Goal: Use online tool/utility: Utilize a website feature to perform a specific function

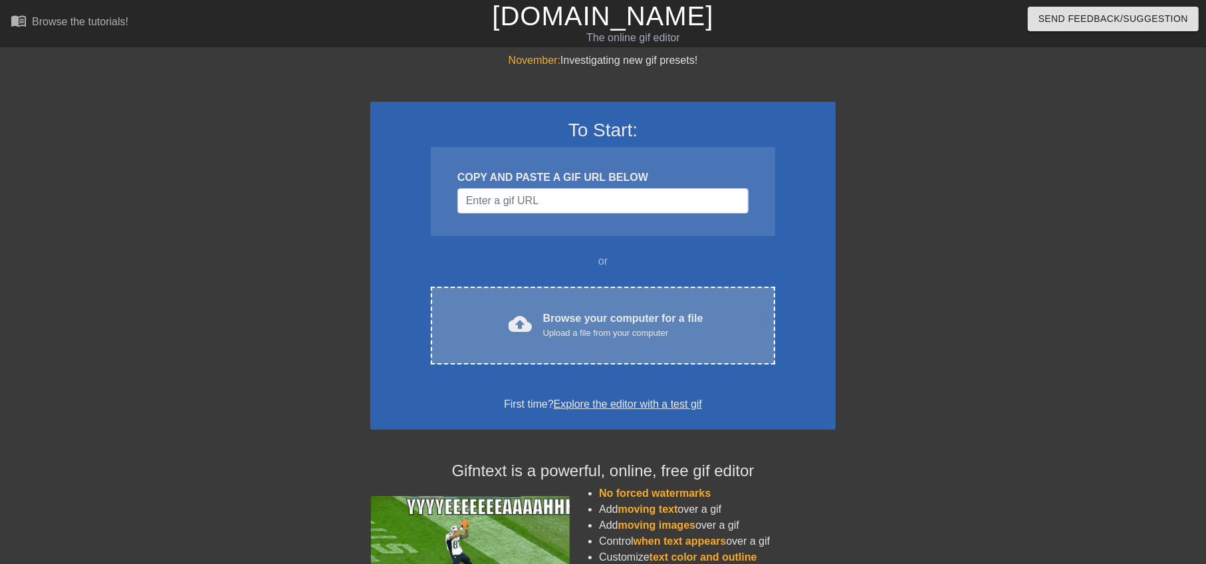
click at [619, 334] on div "Upload a file from your computer" at bounding box center [623, 332] width 160 height 13
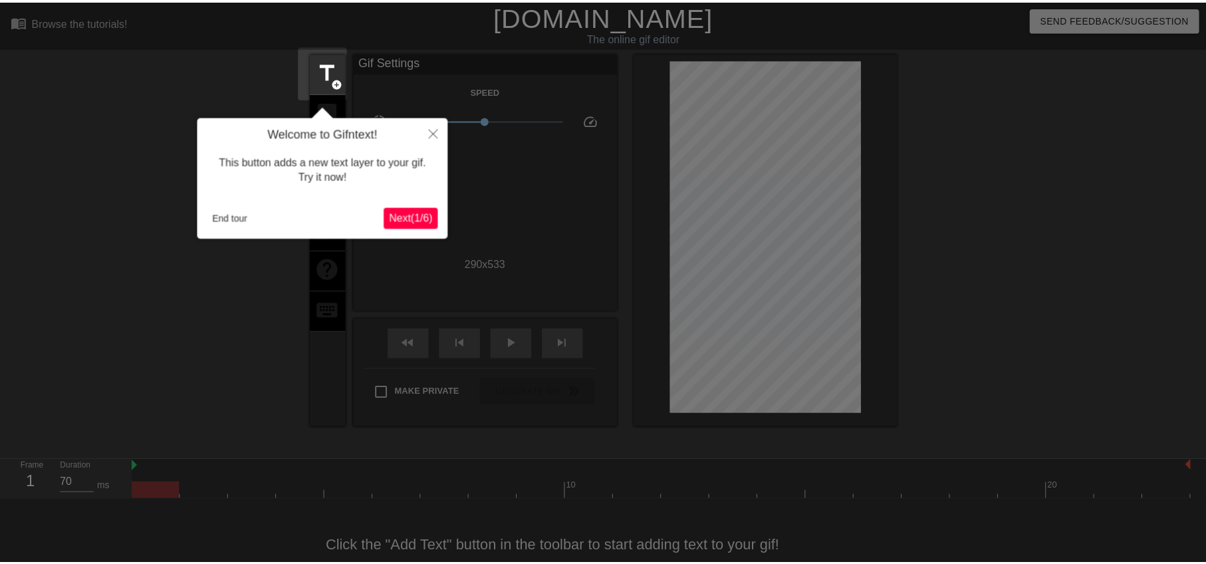
scroll to position [29, 0]
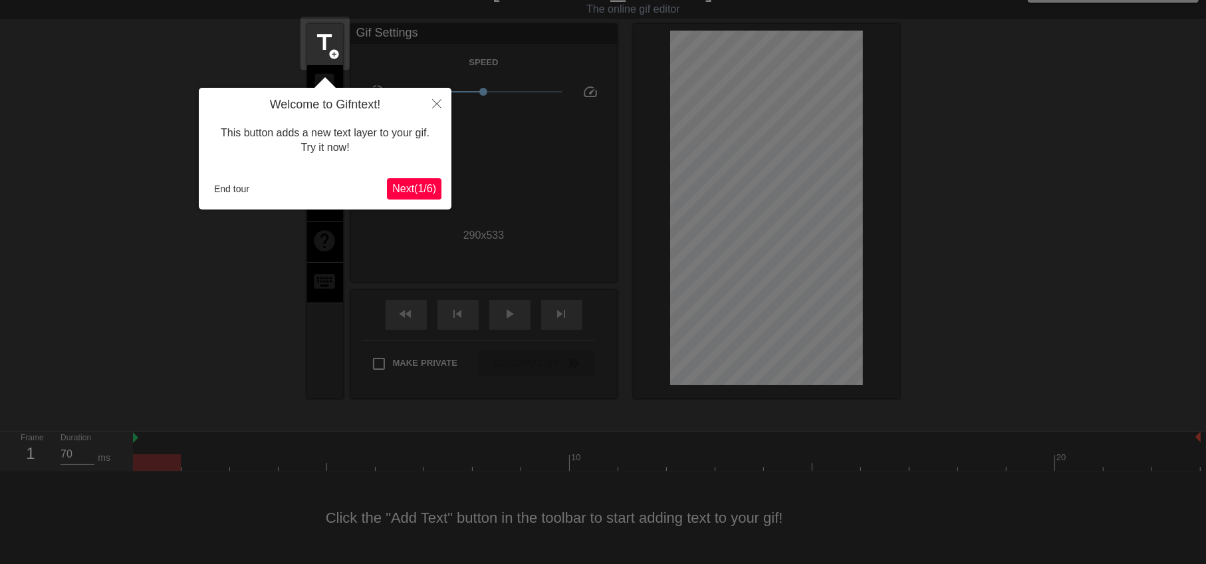
click at [197, 182] on div at bounding box center [603, 267] width 1206 height 592
click at [215, 187] on button "End tour" at bounding box center [232, 189] width 46 height 20
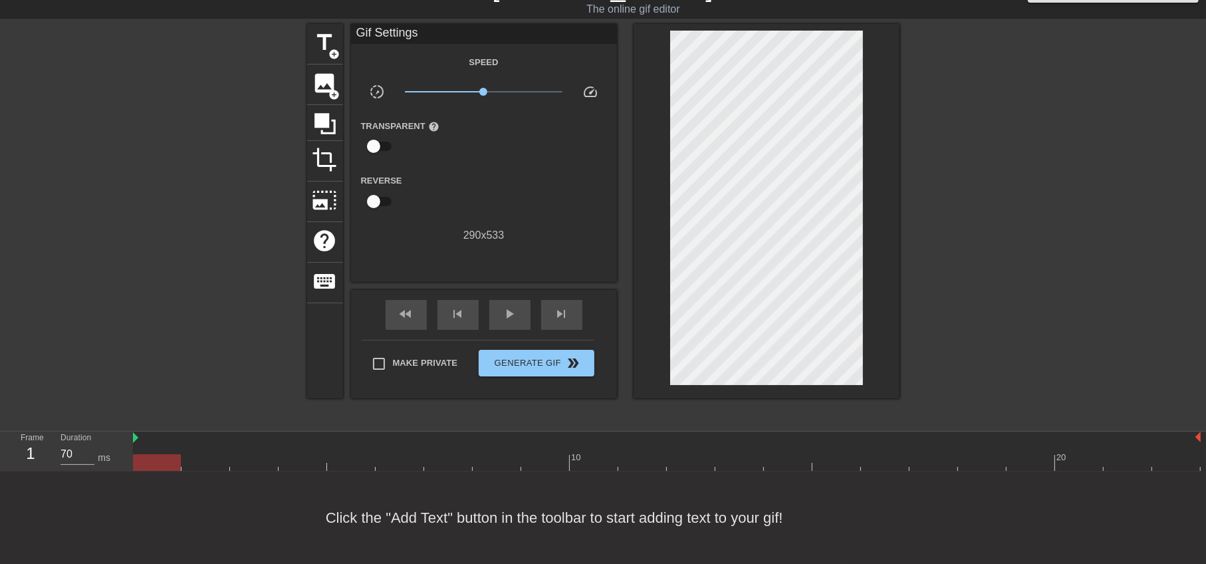
scroll to position [28, 0]
click at [320, 148] on span "crop" at bounding box center [324, 160] width 25 height 25
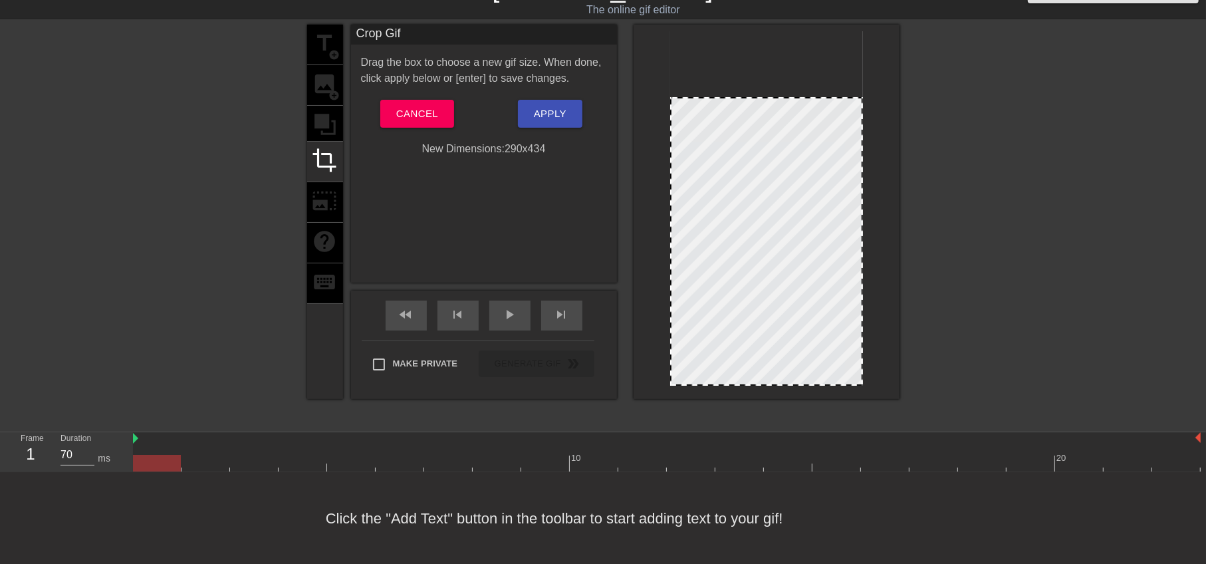
drag, startPoint x: 785, startPoint y: 32, endPoint x: 792, endPoint y: 98, distance: 66.2
click at [223, 271] on div at bounding box center [191, 224] width 199 height 399
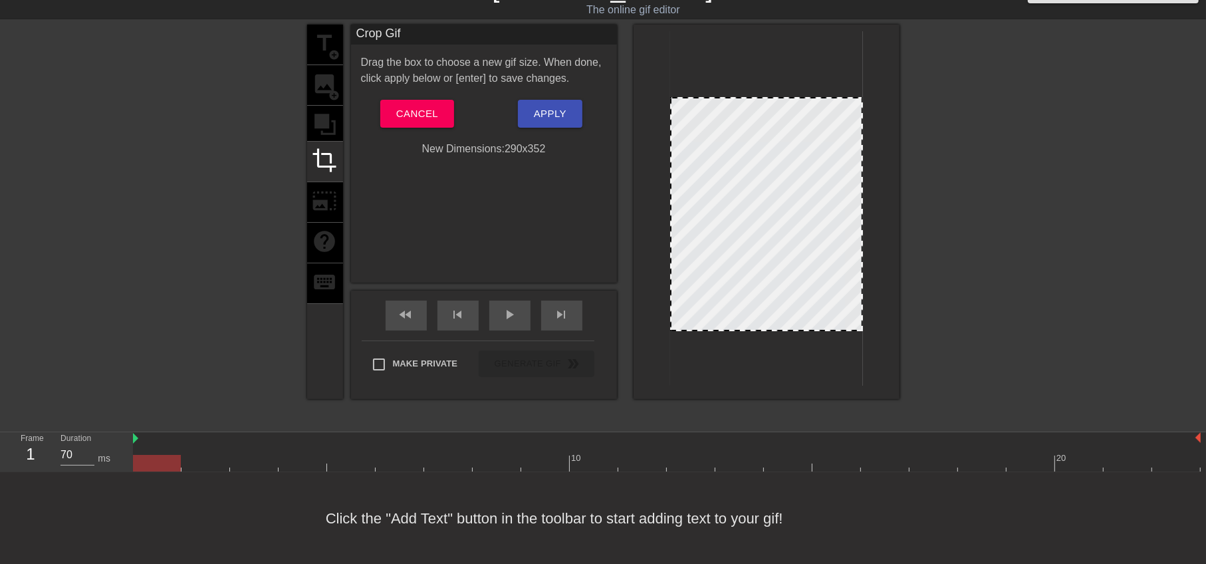
drag, startPoint x: 769, startPoint y: 382, endPoint x: 774, endPoint y: 327, distance: 54.8
click at [556, 203] on div "Crop Gif Drag the box to choose a new gif size. When done, click apply below or…" at bounding box center [484, 154] width 266 height 258
click at [558, 116] on span "Apply" at bounding box center [550, 113] width 33 height 17
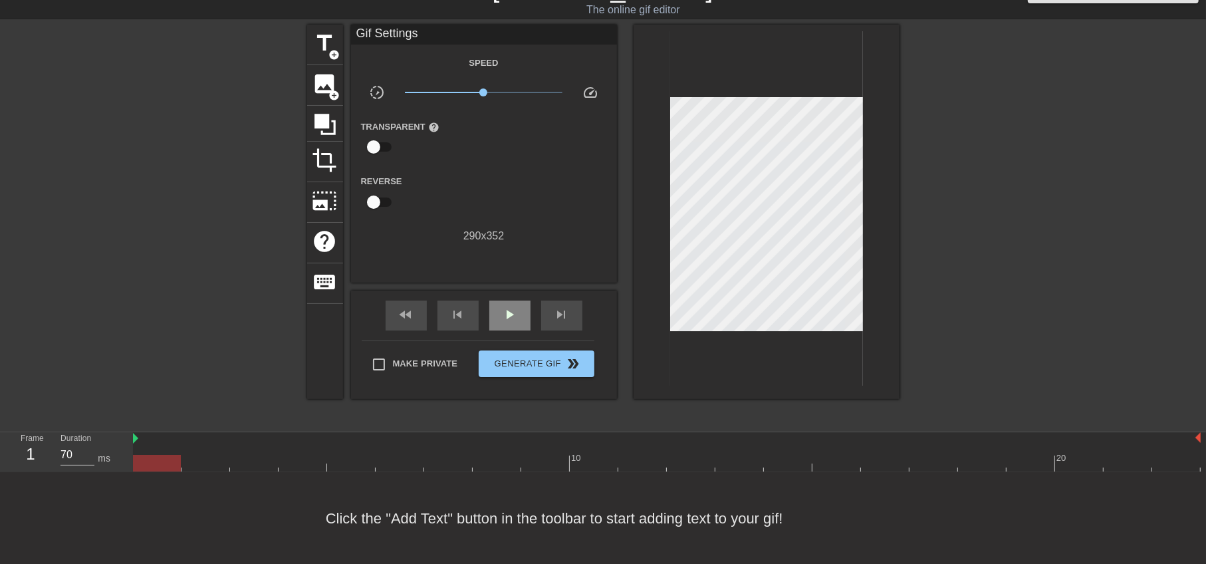
click at [510, 322] on div "play_arrow" at bounding box center [509, 315] width 41 height 30
click at [509, 324] on div "pause" at bounding box center [509, 315] width 41 height 30
drag, startPoint x: 324, startPoint y: 154, endPoint x: 332, endPoint y: 156, distance: 8.4
click at [324, 154] on span "crop" at bounding box center [324, 160] width 25 height 25
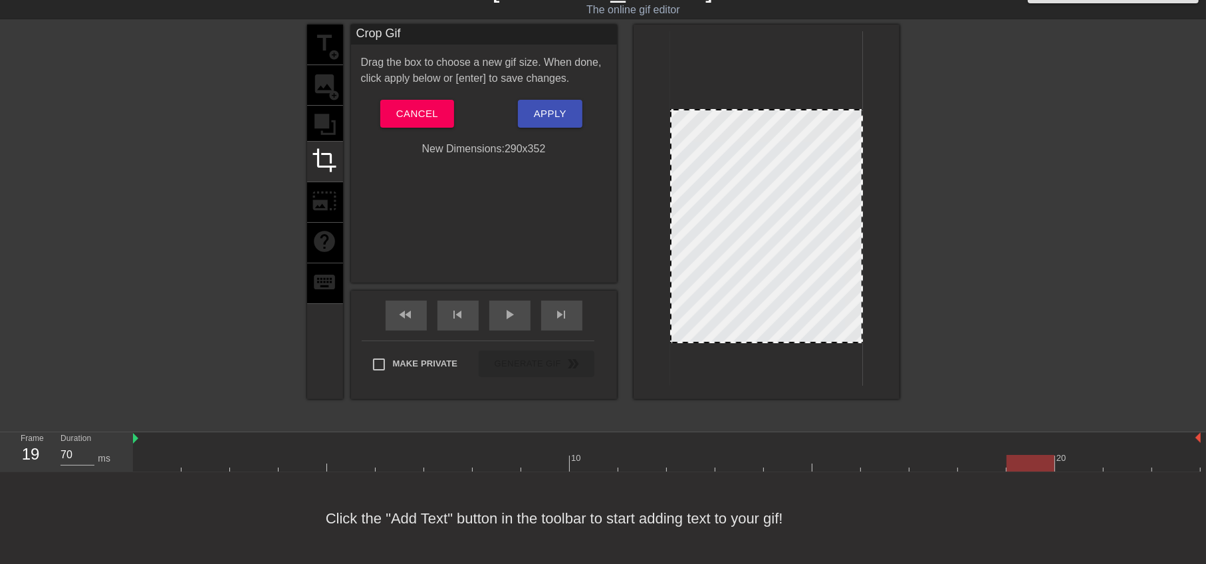
drag, startPoint x: 772, startPoint y: 101, endPoint x: 772, endPoint y: 113, distance: 12.0
click at [772, 113] on div at bounding box center [766, 226] width 193 height 234
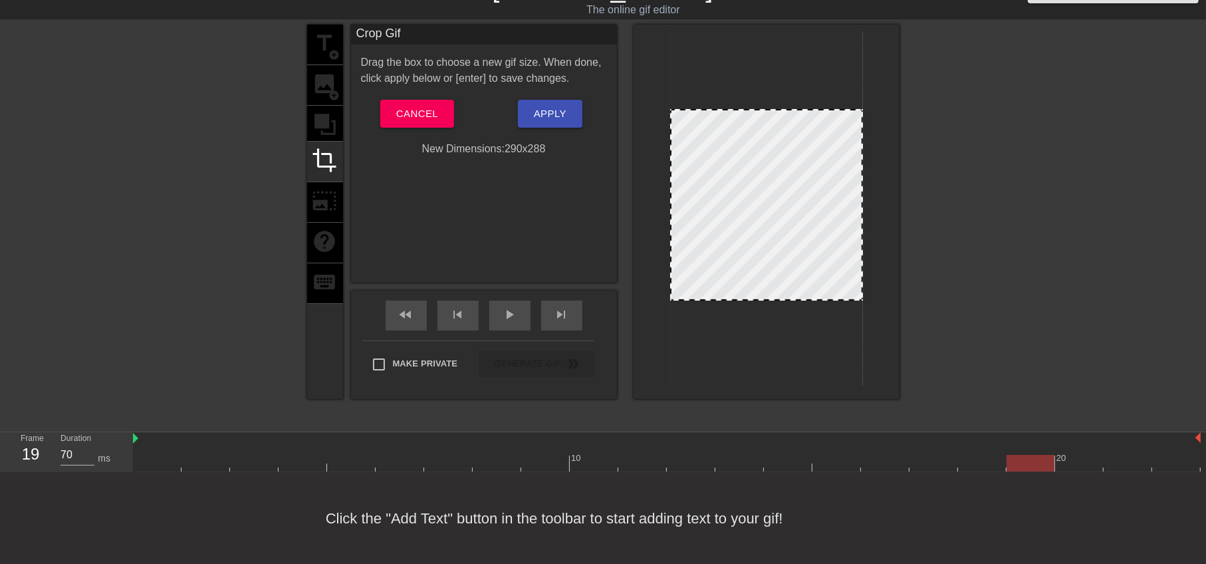
click at [749, 302] on div at bounding box center [766, 208] width 193 height 354
click at [522, 198] on div "Crop Gif Drag the box to choose a new gif size. When done, click apply below or…" at bounding box center [484, 154] width 266 height 258
click at [549, 111] on span "Apply" at bounding box center [550, 113] width 33 height 17
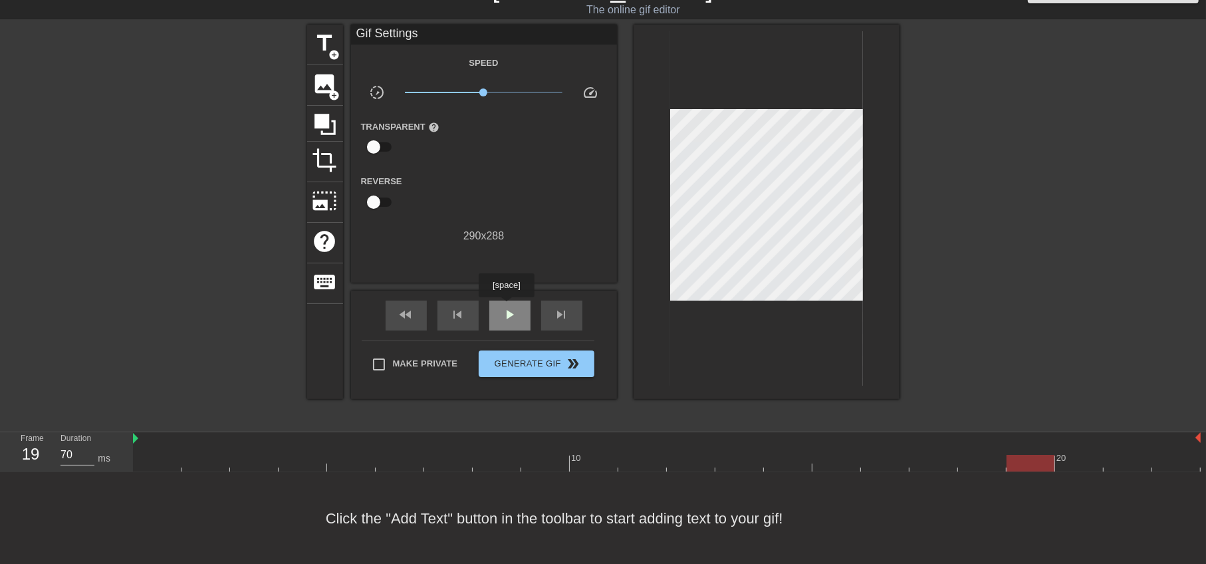
click at [506, 307] on span "play_arrow" at bounding box center [510, 314] width 16 height 16
drag, startPoint x: 179, startPoint y: 298, endPoint x: 213, endPoint y: 264, distance: 48.4
click at [179, 298] on div at bounding box center [191, 224] width 199 height 399
click at [337, 52] on span "add_circle" at bounding box center [334, 54] width 11 height 11
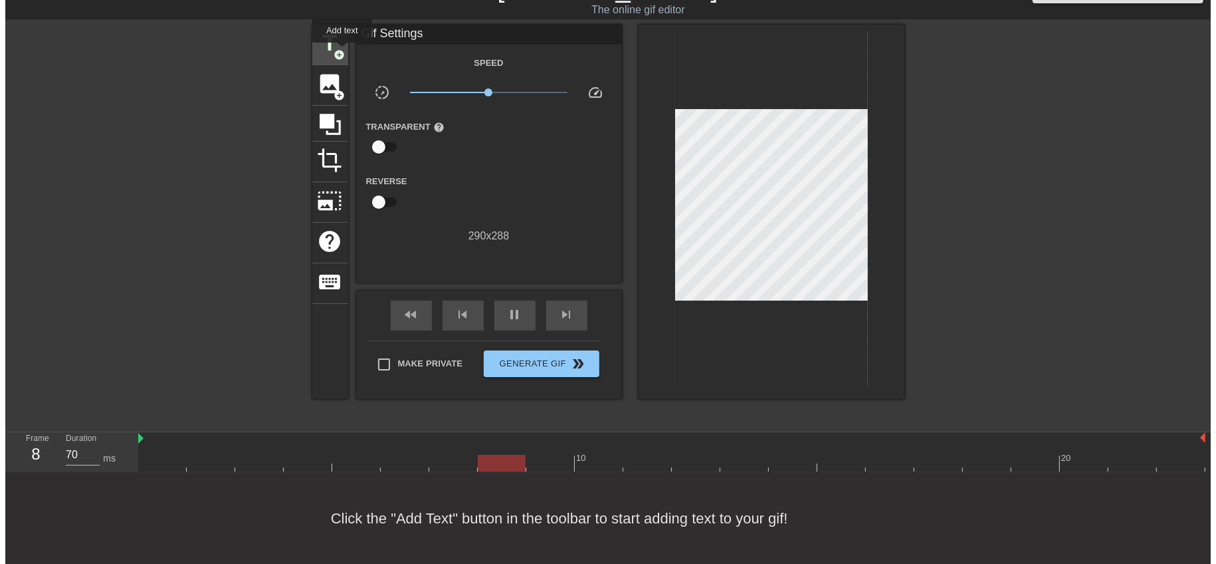
scroll to position [0, 0]
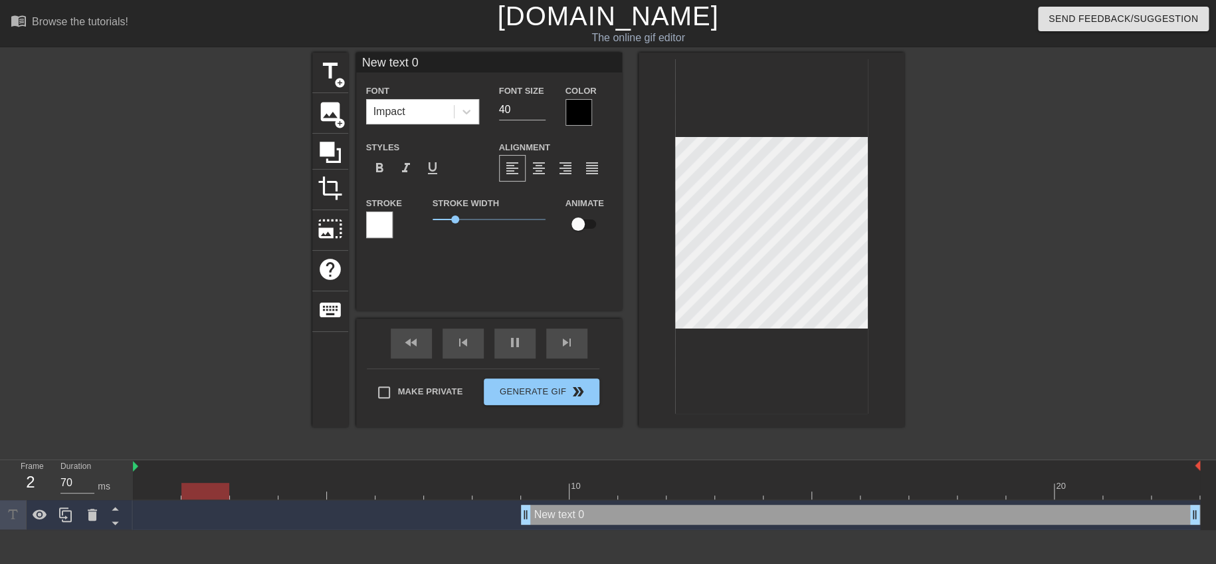
click at [585, 118] on div at bounding box center [579, 112] width 27 height 27
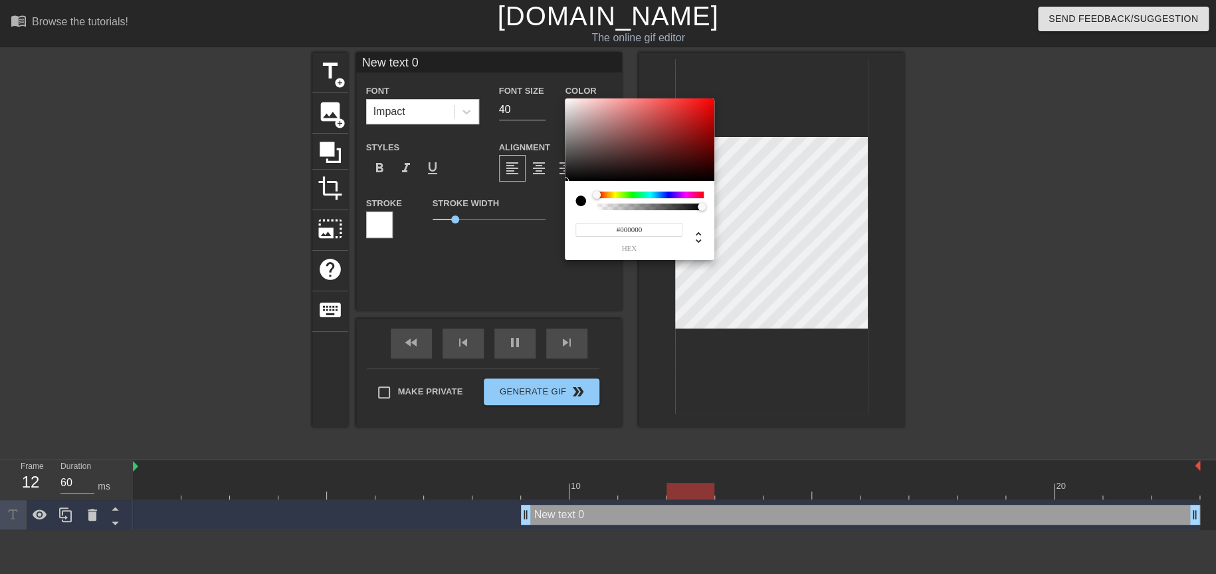
type input "70"
type input "#F10F0F"
click at [705, 103] on div at bounding box center [640, 139] width 150 height 82
click at [705, 103] on div at bounding box center [705, 103] width 8 height 8
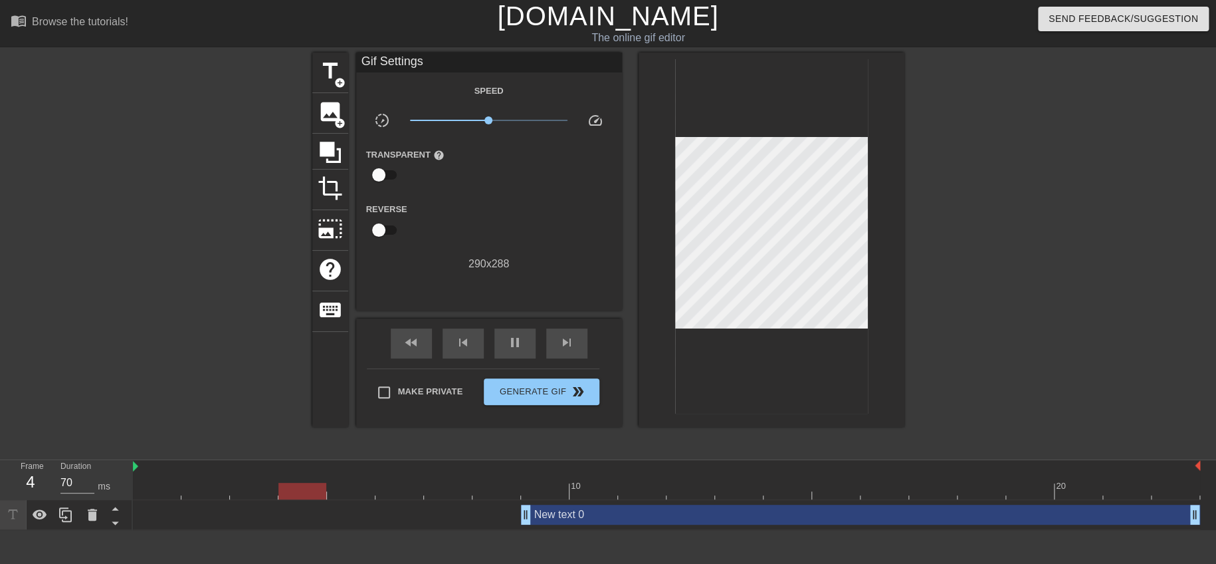
click at [635, 511] on div "New text 0 drag_handle drag_handle" at bounding box center [860, 515] width 679 height 20
click at [655, 518] on div "New text 0 drag_handle drag_handle" at bounding box center [860, 515] width 679 height 20
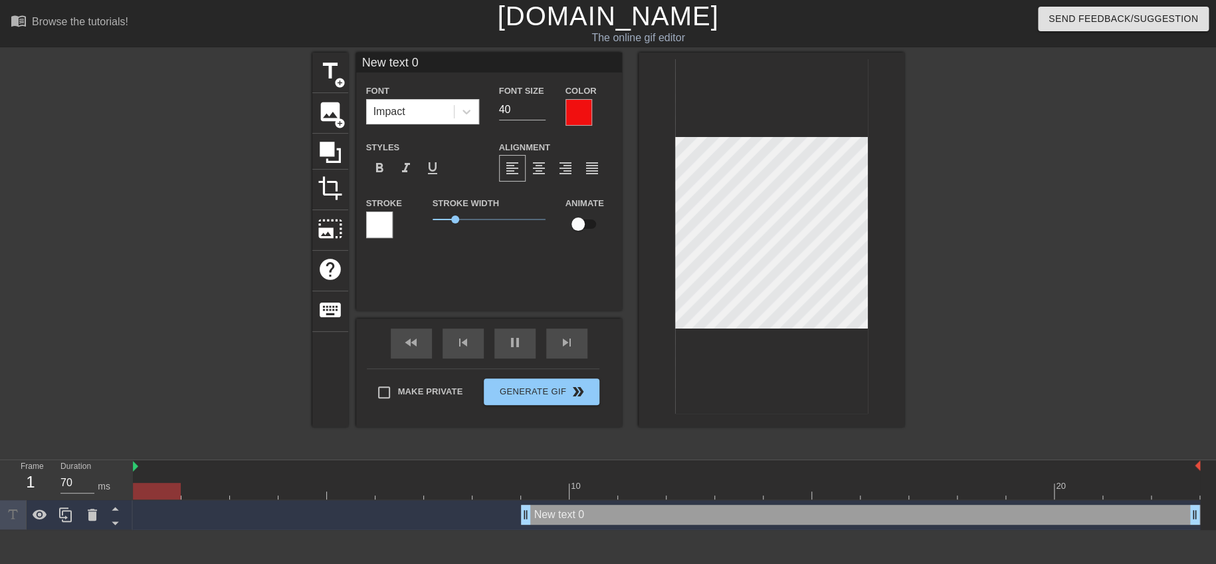
scroll to position [1, 3]
type input "70"
click at [511, 346] on span "pause" at bounding box center [515, 342] width 16 height 16
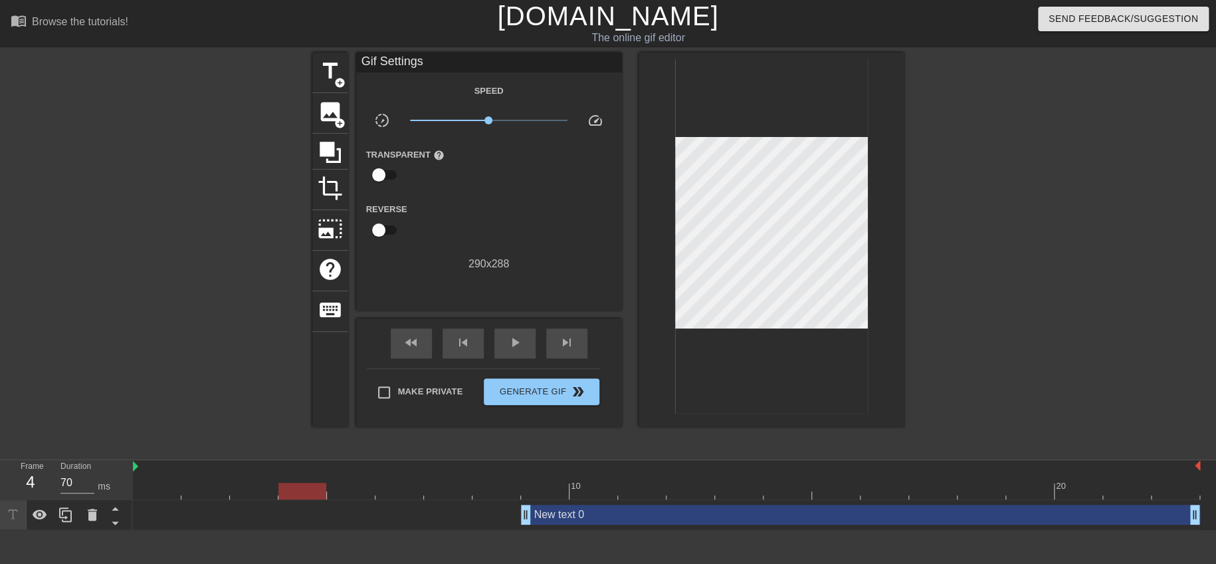
click at [656, 520] on div "New text 0 drag_handle drag_handle" at bounding box center [860, 515] width 679 height 20
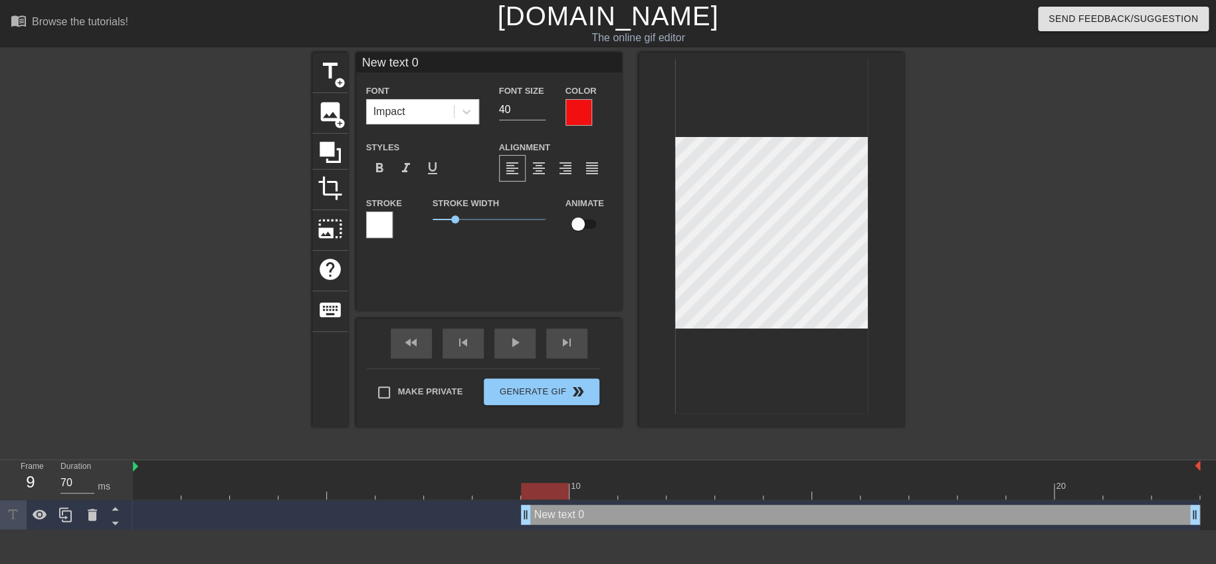
paste textarea "看透主力的心"
type input "看透主力的心 text 0"
type textarea "看透主力的心 text 0"
click at [931, 234] on div "title add_circle image add_circle crop photo_size_select_large help keyboard 看透…" at bounding box center [608, 252] width 1216 height 399
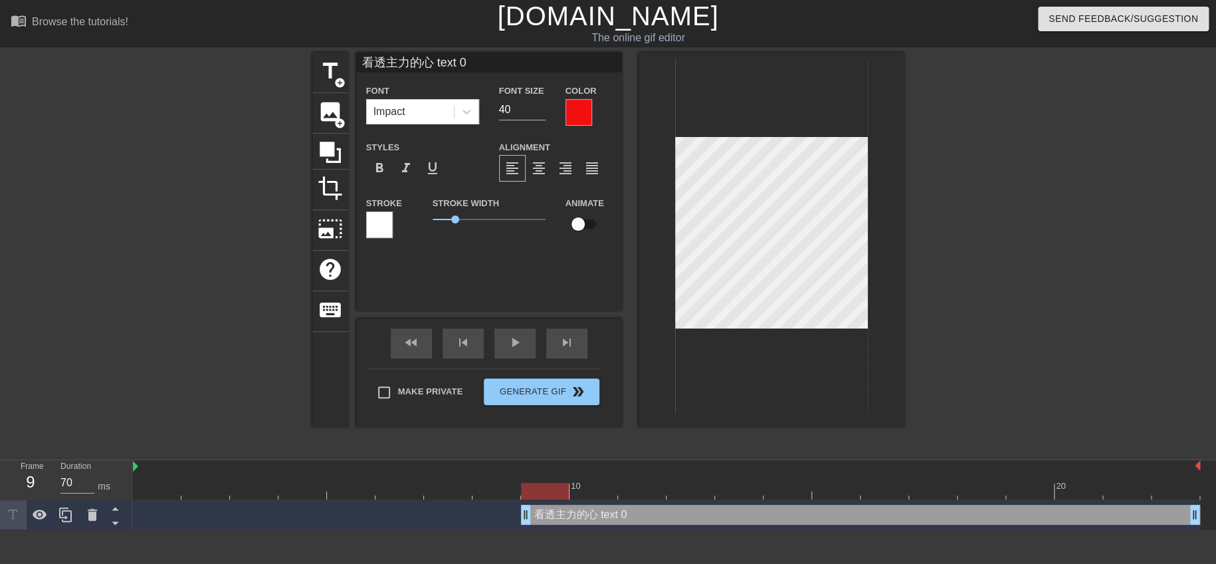
type input "看透主力的心"
type textarea "看透主力的心"
click at [384, 219] on div at bounding box center [379, 224] width 27 height 27
click at [382, 166] on span "format_bold" at bounding box center [380, 168] width 16 height 16
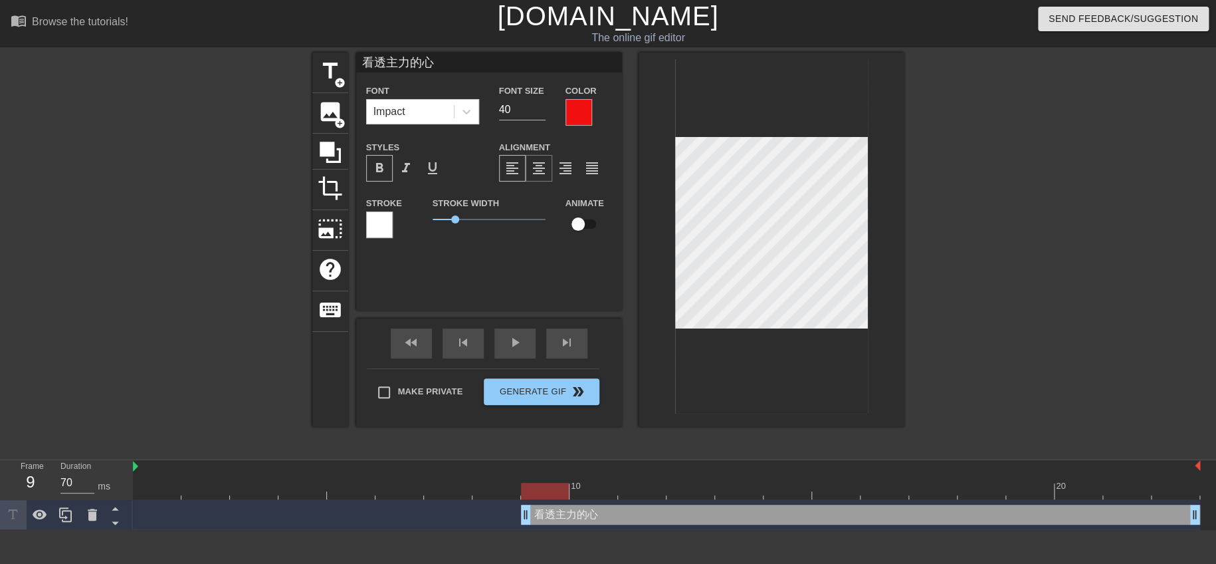
click at [538, 169] on span "format_align_center" at bounding box center [539, 168] width 16 height 16
click at [1077, 287] on div at bounding box center [1020, 252] width 199 height 399
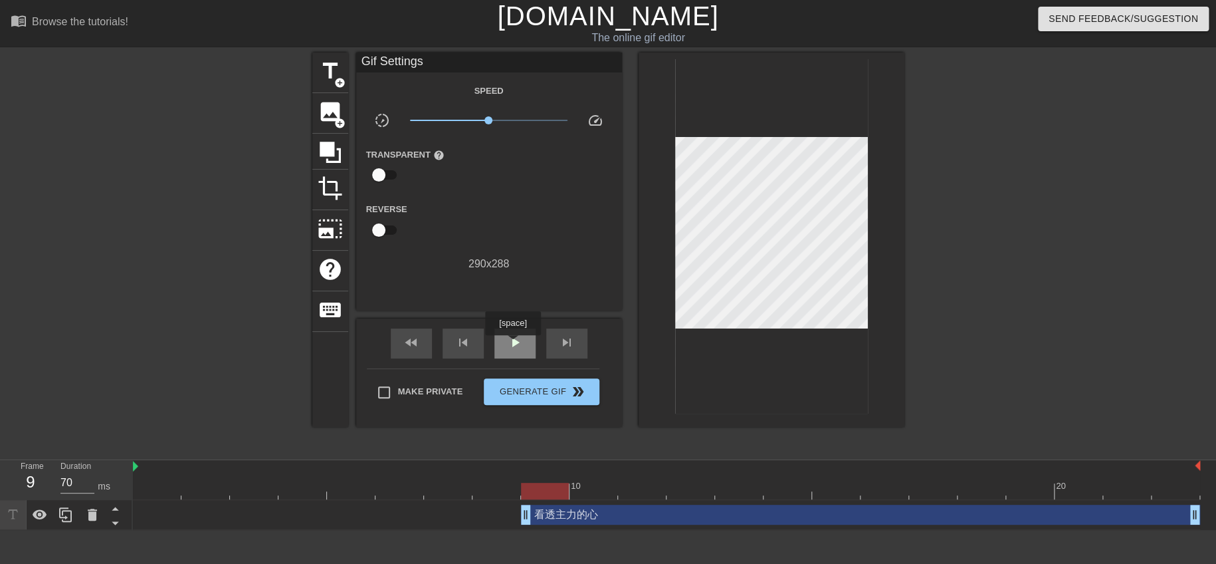
click at [512, 343] on span "play_arrow" at bounding box center [515, 342] width 16 height 16
type input "70"
click at [512, 342] on span "pause" at bounding box center [515, 342] width 16 height 16
click at [213, 229] on div at bounding box center [196, 252] width 199 height 399
click at [331, 66] on span "title" at bounding box center [330, 70] width 25 height 25
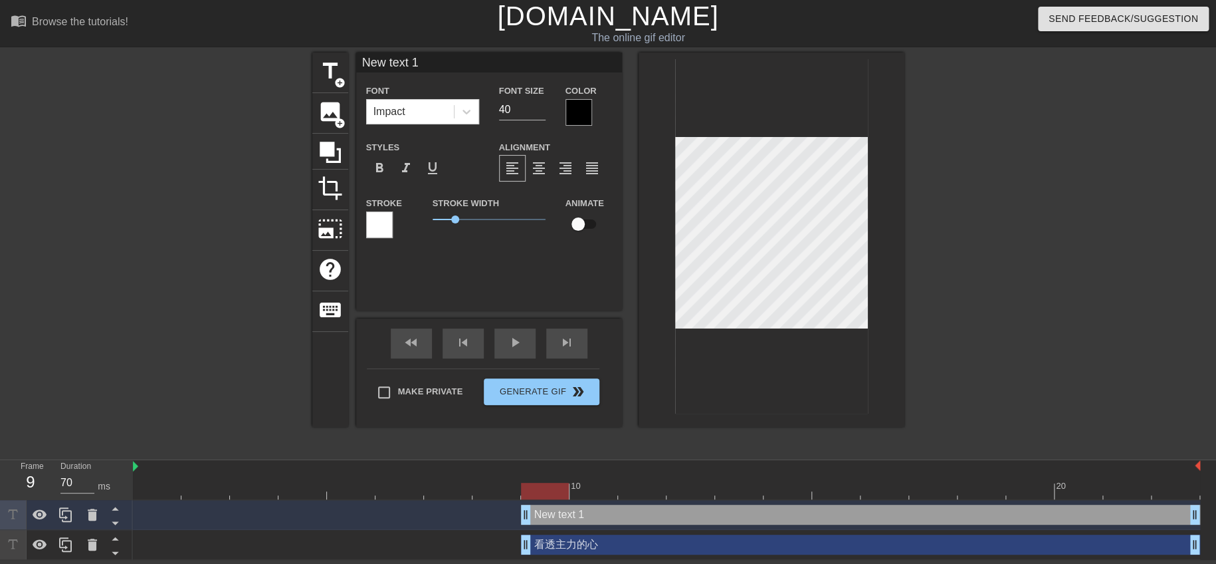
paste textarea "操盤心法"
type input "操盤心法 text 1"
type textarea "操盤心法 text 1"
type input "操盤心法text 1"
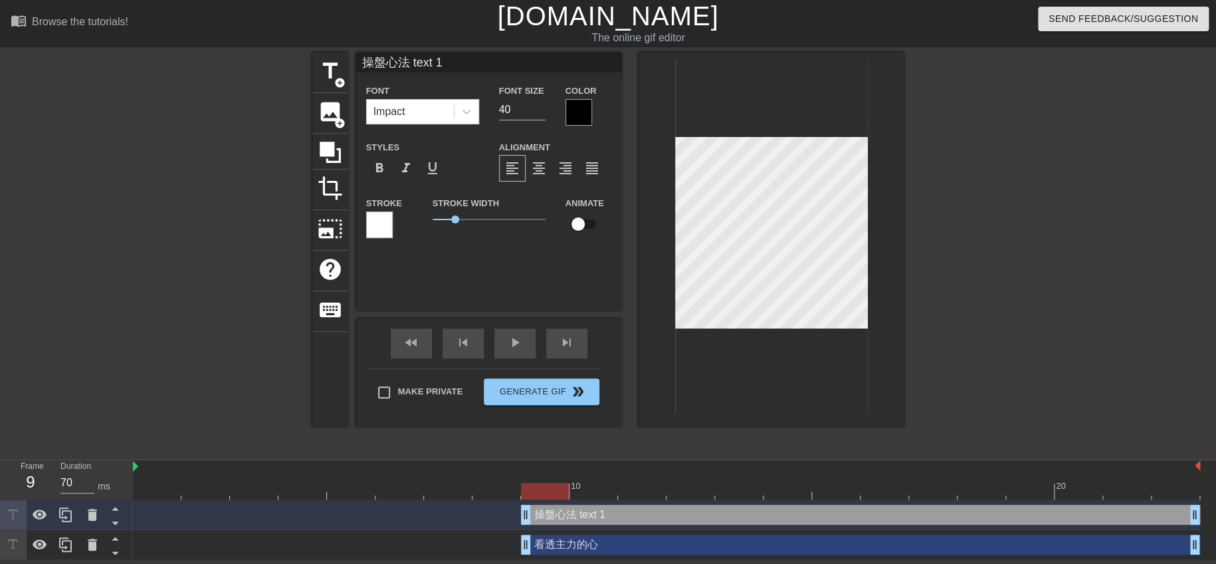
type textarea "操盤心法text 1"
type input "操盤心法ext 1"
type textarea "操盤心法ext 1"
type input "操盤心法xt 1"
type textarea "操盤心法xt 1"
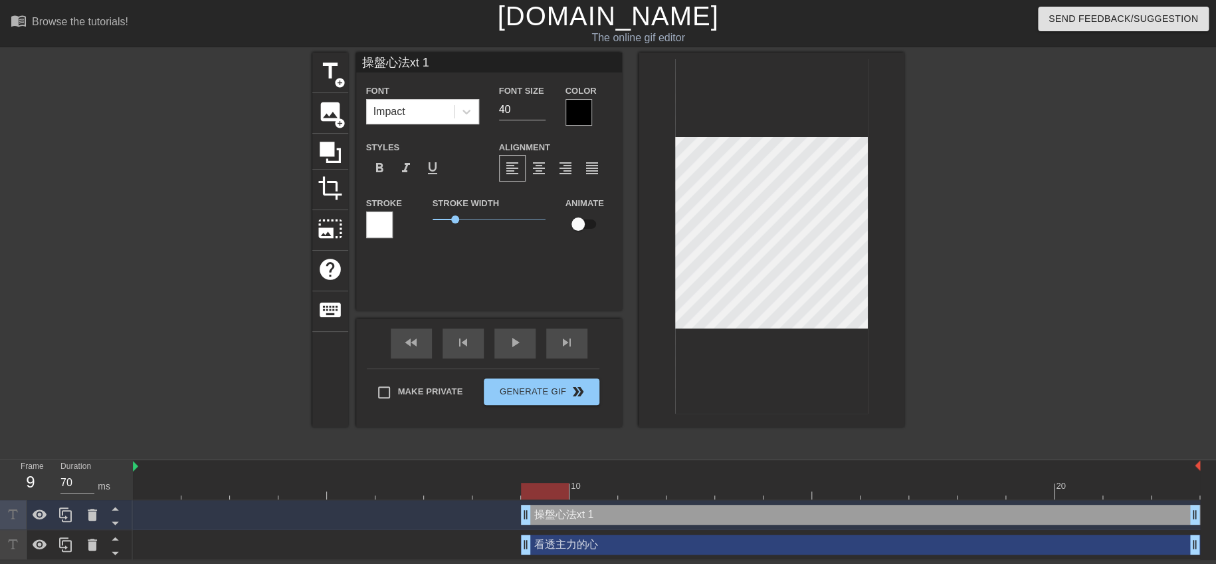
type input "操盤心法t 1"
type textarea "操盤心法t 1"
type input "操盤心法 1"
type textarea "操盤心法 1"
type input "操盤心法1"
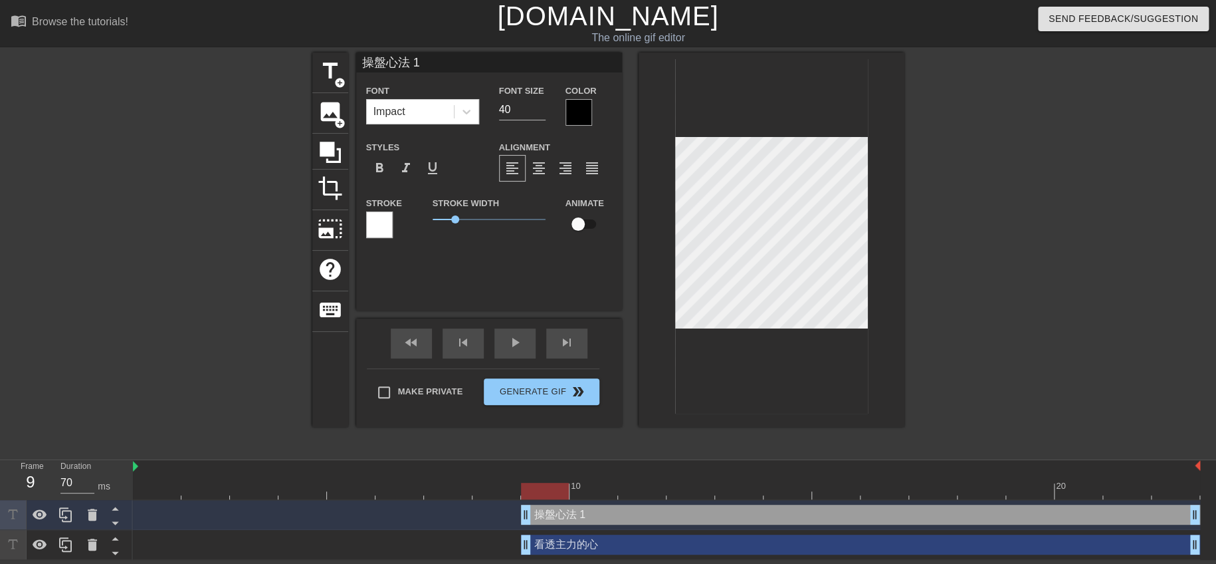
type textarea "操盤心法1"
type input "操盤心法"
type textarea "操盤心法"
click at [581, 108] on div at bounding box center [579, 112] width 27 height 27
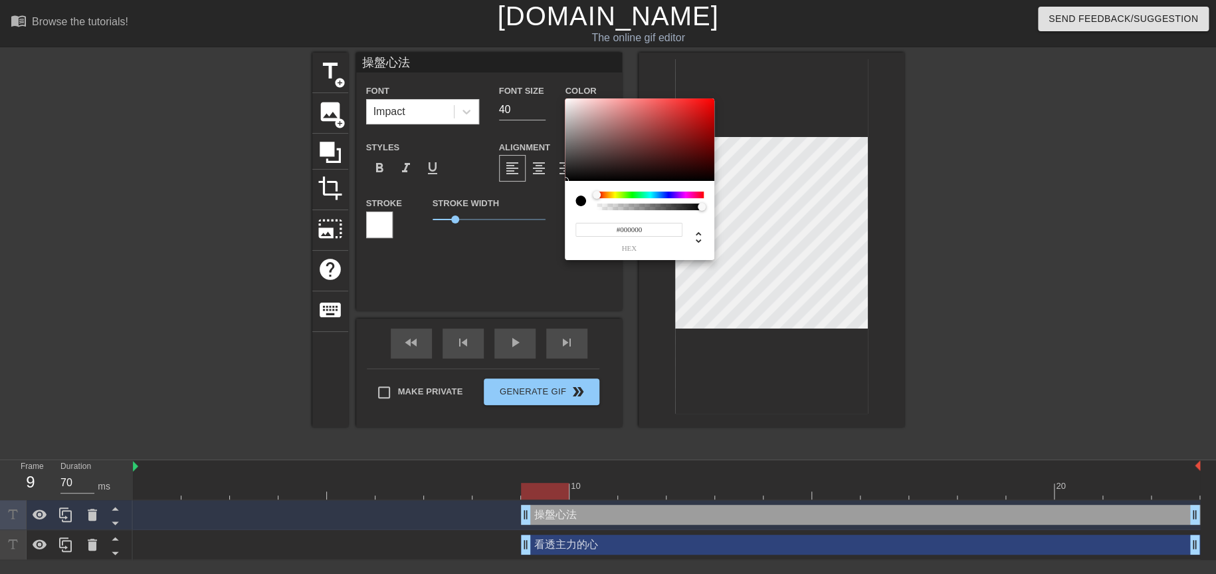
type input "#E90E0E"
click at [706, 106] on div at bounding box center [640, 139] width 150 height 82
click at [569, 177] on div at bounding box center [565, 181] width 8 height 8
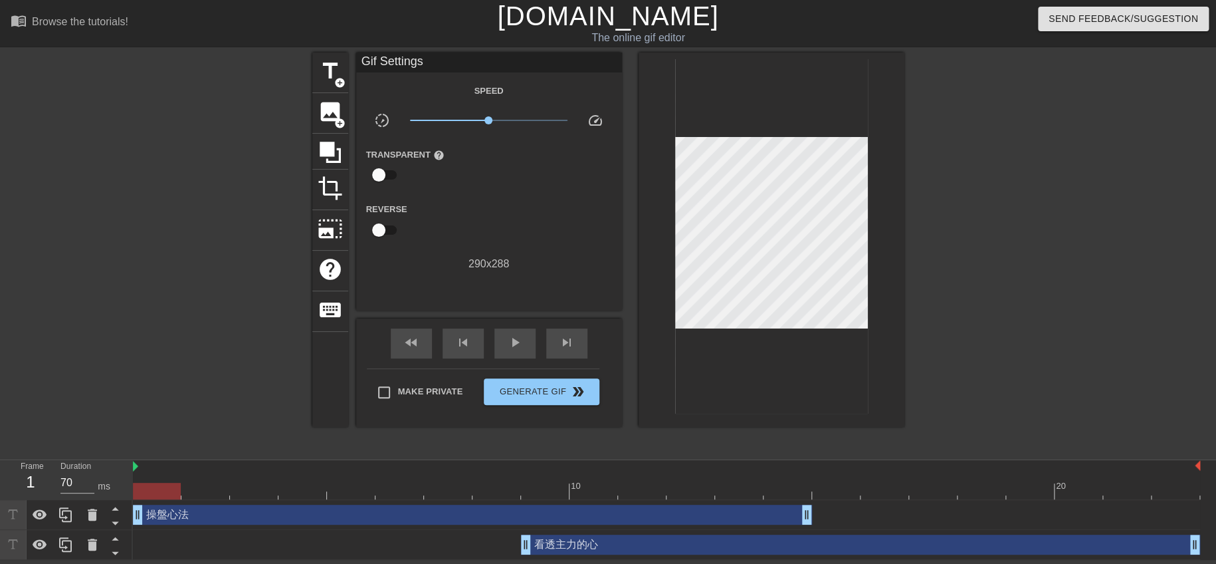
drag, startPoint x: 685, startPoint y: 520, endPoint x: 258, endPoint y: 513, distance: 426.8
click at [258, 513] on div "操盤心法 drag_handle drag_handle" at bounding box center [472, 515] width 679 height 20
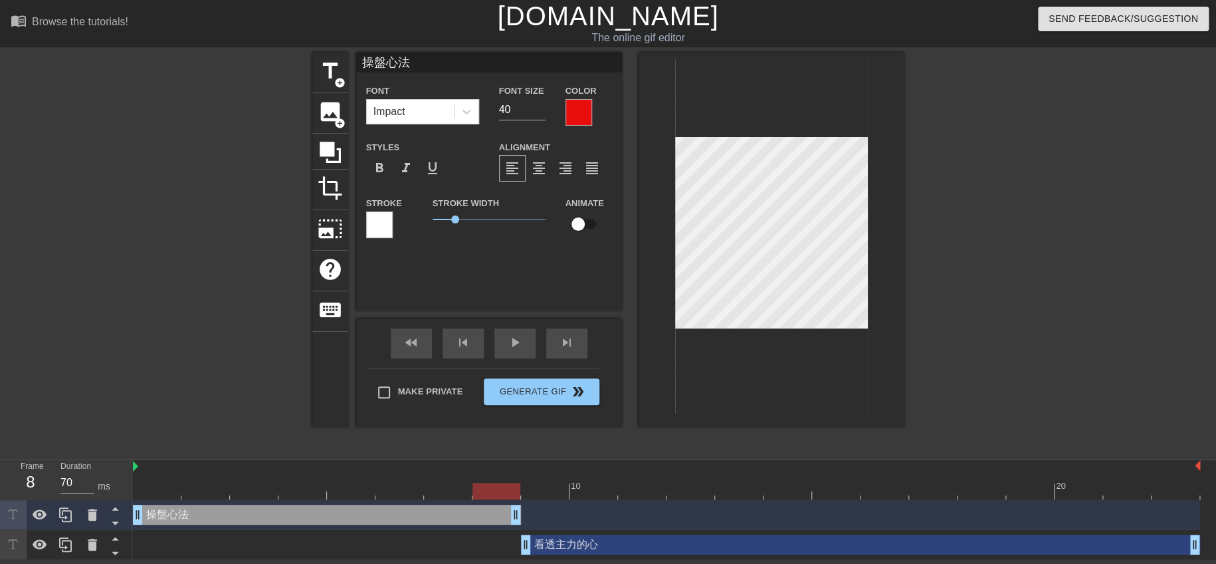
drag, startPoint x: 810, startPoint y: 518, endPoint x: 540, endPoint y: 528, distance: 270.1
click at [540, 528] on div "操盤心法 drag_handle drag_handle" at bounding box center [667, 515] width 1068 height 30
click at [386, 160] on span "format_bold" at bounding box center [380, 168] width 16 height 16
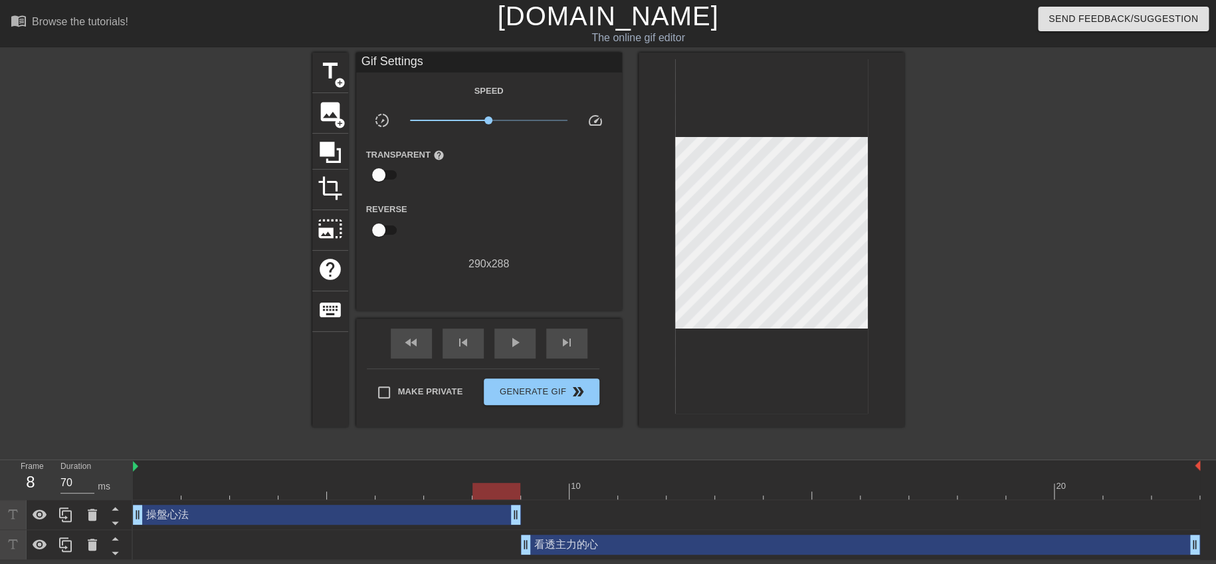
click at [1133, 294] on div "title add_circle image add_circle crop photo_size_select_large help keyboard Gi…" at bounding box center [608, 252] width 1216 height 399
click at [1014, 253] on div at bounding box center [1020, 252] width 199 height 399
click at [513, 344] on span "play_arrow" at bounding box center [515, 342] width 16 height 16
type input "70"
click at [513, 344] on span "pause" at bounding box center [515, 342] width 16 height 16
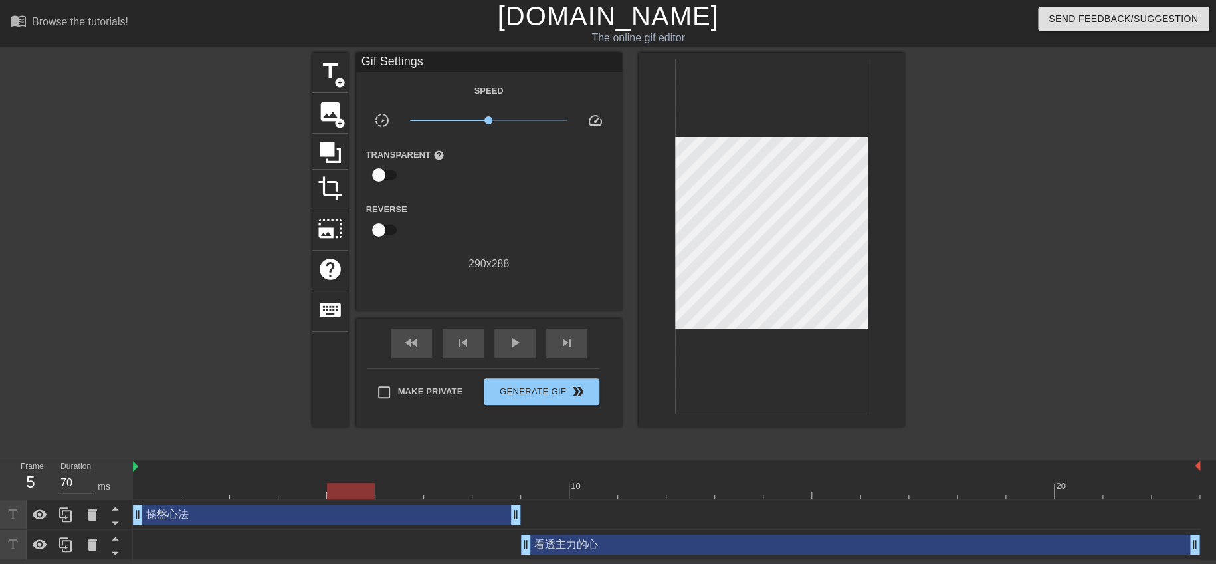
click at [711, 554] on div "看透主力的心 drag_handle drag_handle" at bounding box center [667, 545] width 1068 height 30
click at [713, 548] on div "看透主力的心 drag_handle drag_handle" at bounding box center [860, 544] width 679 height 20
drag, startPoint x: 340, startPoint y: 492, endPoint x: 651, endPoint y: 491, distance: 310.4
click at [651, 491] on div at bounding box center [642, 491] width 48 height 17
click at [982, 282] on div at bounding box center [1020, 252] width 199 height 399
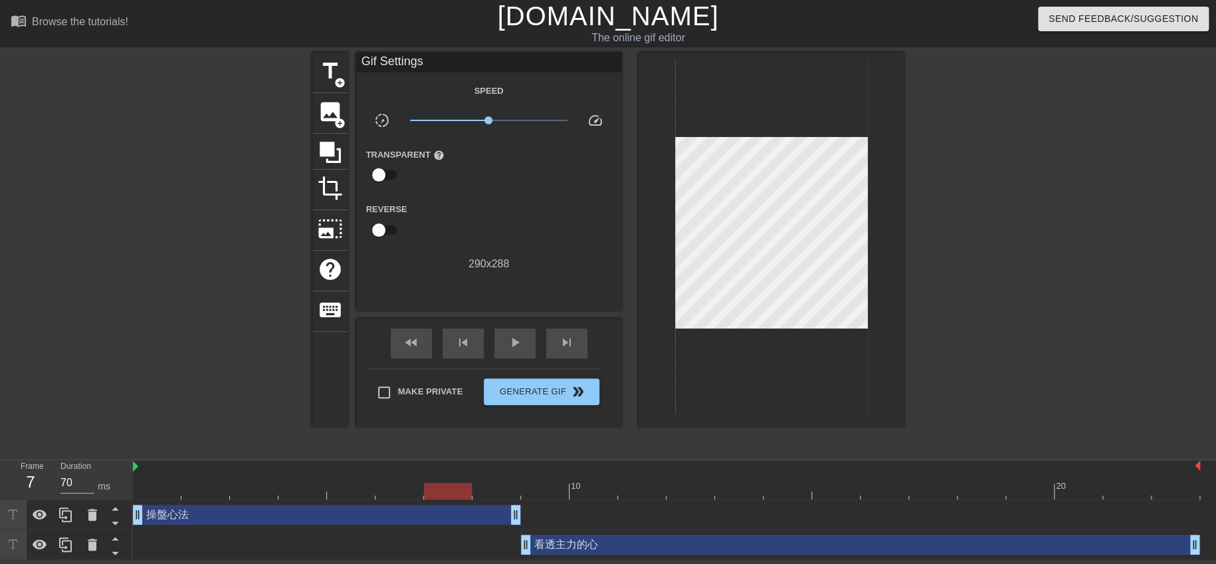
drag, startPoint x: 631, startPoint y: 489, endPoint x: 433, endPoint y: 491, distance: 198.1
click at [433, 491] on div at bounding box center [448, 491] width 48 height 17
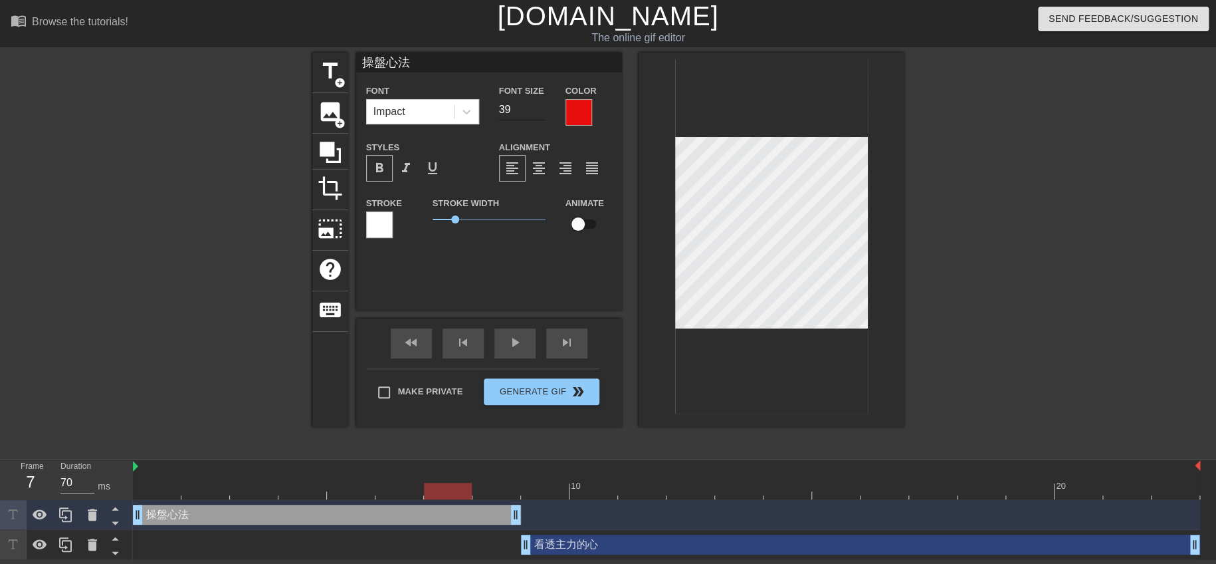
click at [544, 111] on input "39" at bounding box center [522, 109] width 47 height 21
click at [544, 111] on input "38" at bounding box center [522, 109] width 47 height 21
click at [544, 111] on input "37" at bounding box center [522, 109] width 47 height 21
type input "36"
click at [544, 111] on input "36" at bounding box center [522, 109] width 47 height 21
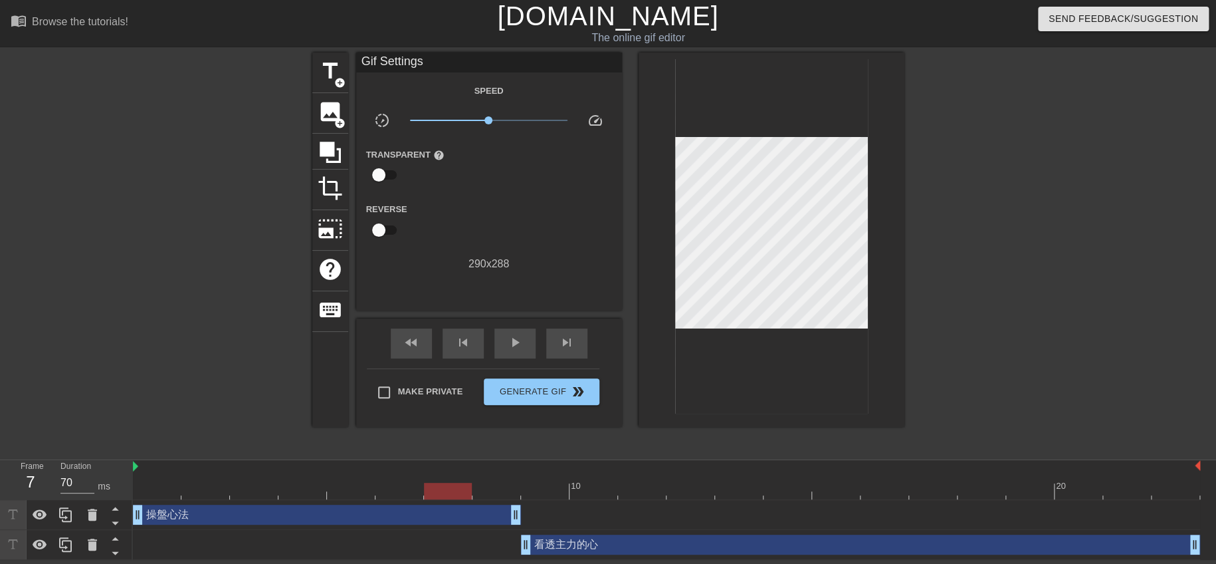
drag, startPoint x: 1107, startPoint y: 306, endPoint x: 1006, endPoint y: 329, distance: 103.5
click at [1107, 306] on div at bounding box center [1020, 252] width 199 height 399
click at [512, 348] on span "play_arrow" at bounding box center [515, 342] width 16 height 16
type input "70"
click at [389, 393] on input "Make Private" at bounding box center [384, 392] width 28 height 28
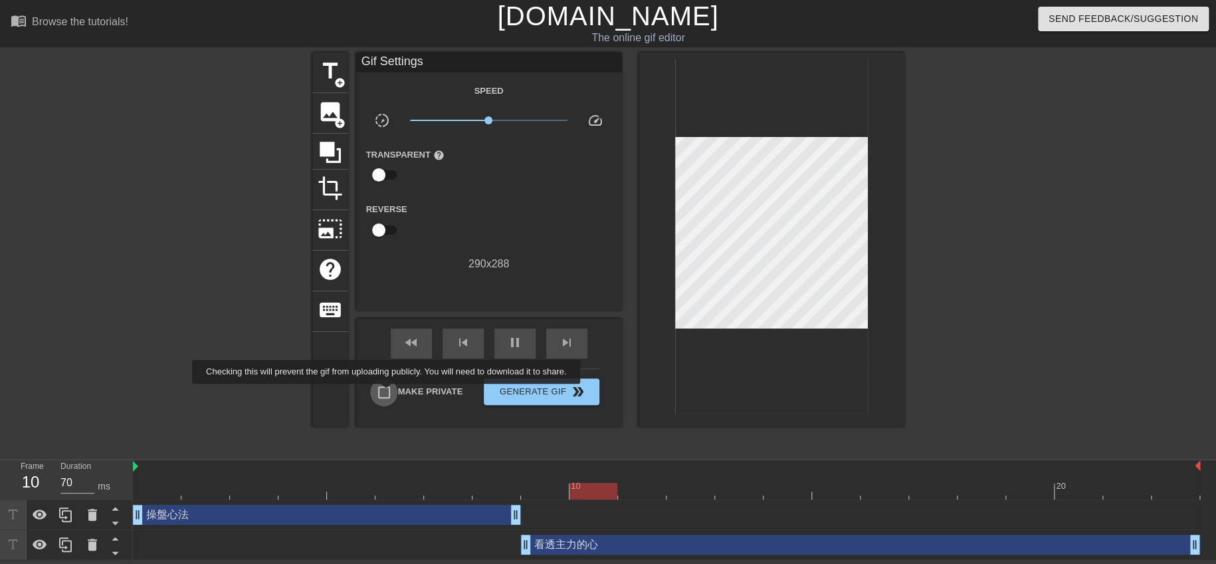
checkbox input "true"
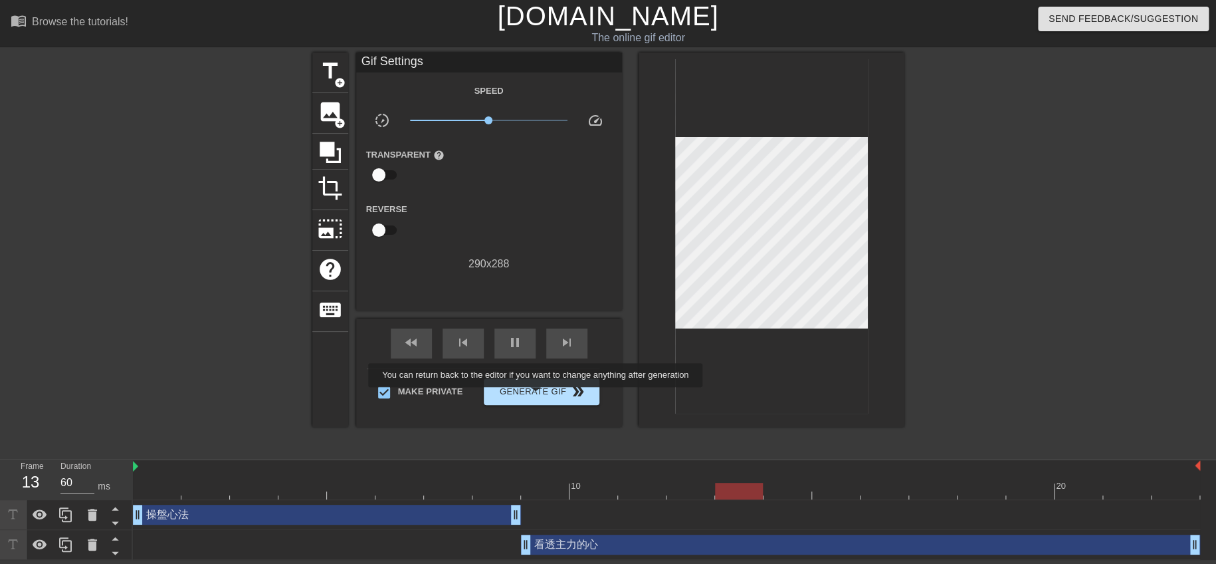
type input "70"
click at [530, 391] on span "Generate Gif double_arrow" at bounding box center [541, 392] width 104 height 16
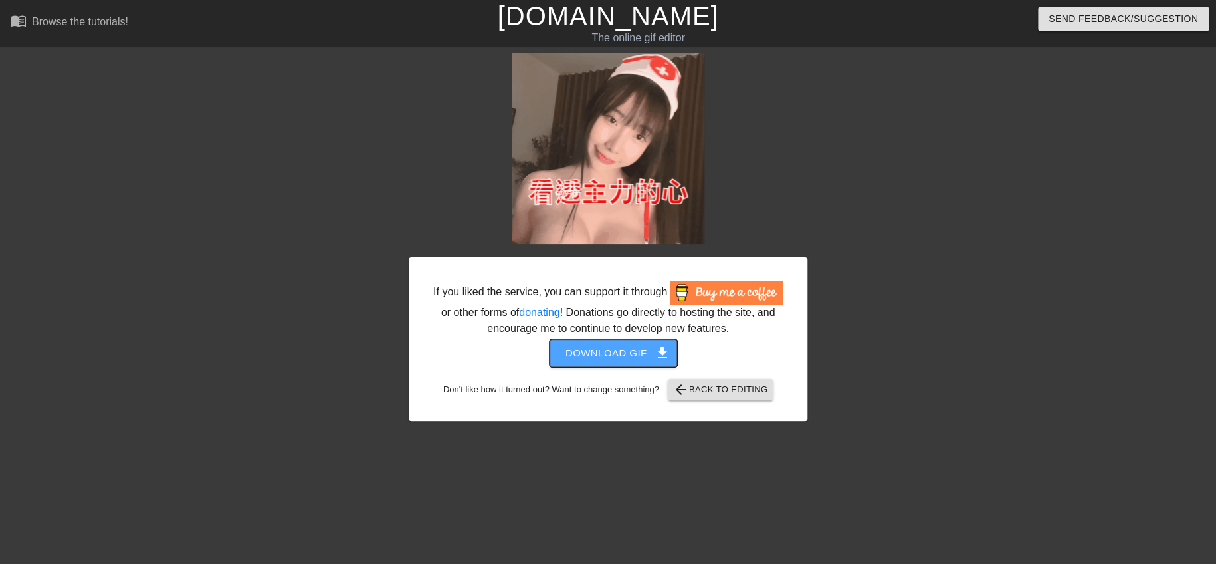
click at [612, 356] on span "Download gif get_app" at bounding box center [614, 352] width 96 height 17
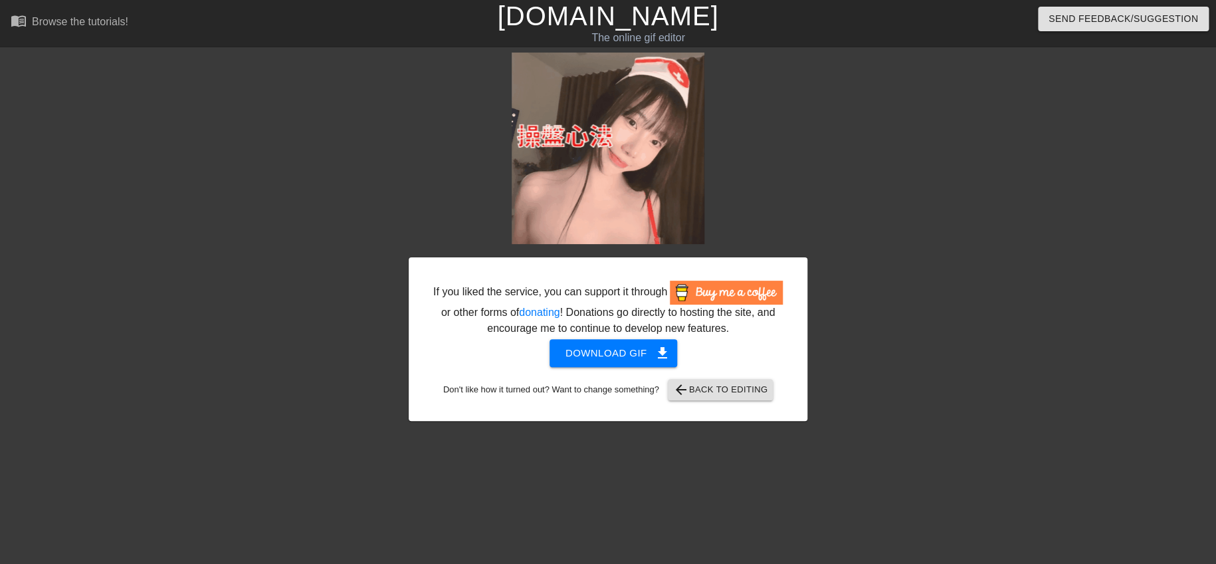
click at [824, 217] on div at bounding box center [923, 252] width 199 height 399
